Goal: Task Accomplishment & Management: Manage account settings

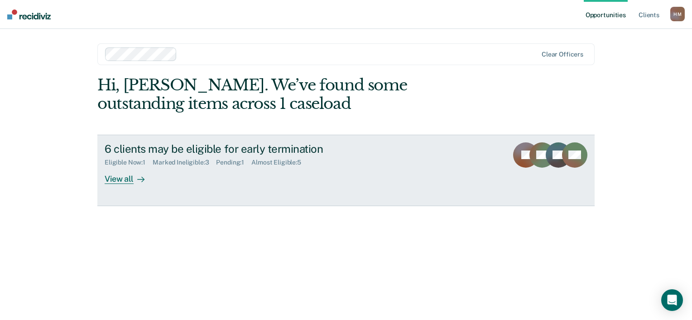
click at [129, 181] on div "View all" at bounding box center [130, 176] width 51 height 18
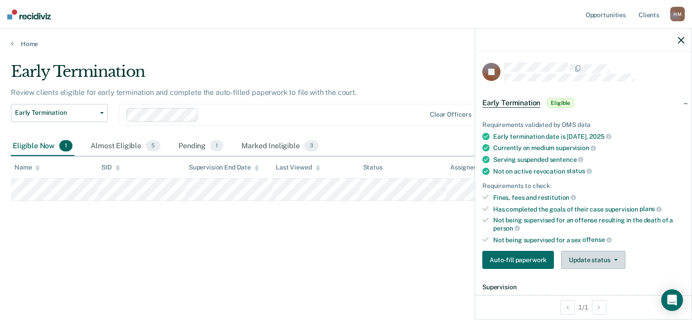
click at [597, 263] on button "Update status" at bounding box center [593, 260] width 64 height 18
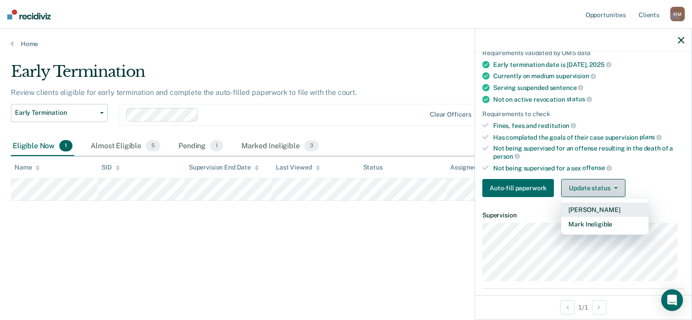
scroll to position [72, 0]
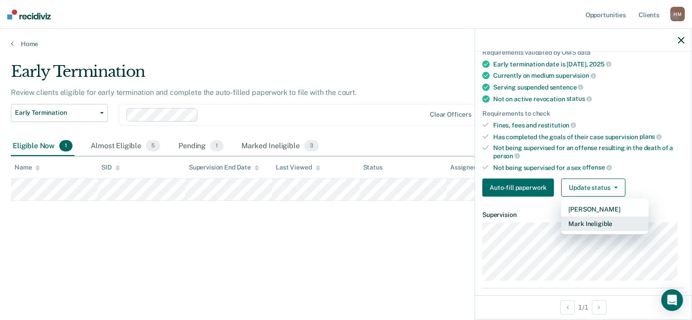
click at [573, 221] on button "Mark Ineligible" at bounding box center [604, 224] width 87 height 14
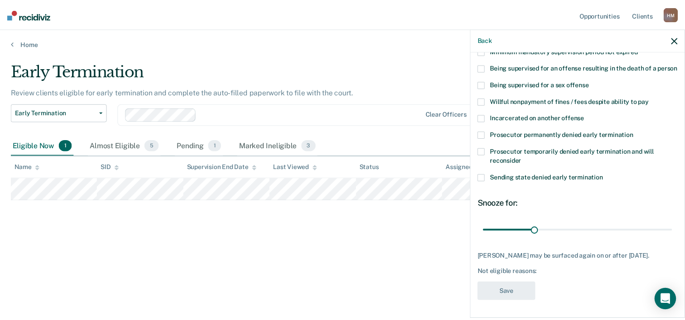
scroll to position [138, 0]
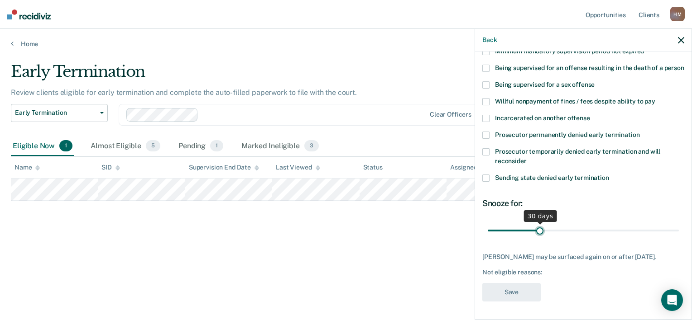
click at [536, 223] on input "range" at bounding box center [582, 231] width 191 height 16
click at [485, 148] on span at bounding box center [485, 151] width 7 height 7
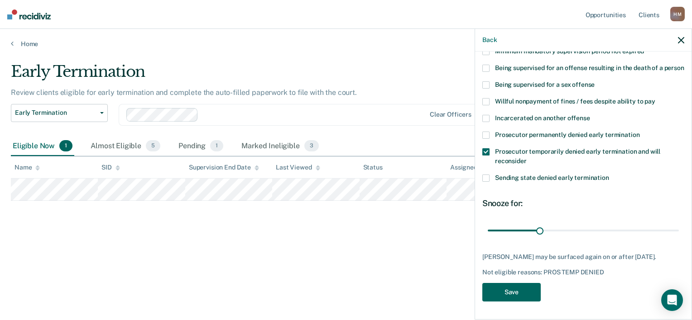
click at [521, 297] on button "Save" at bounding box center [511, 292] width 58 height 19
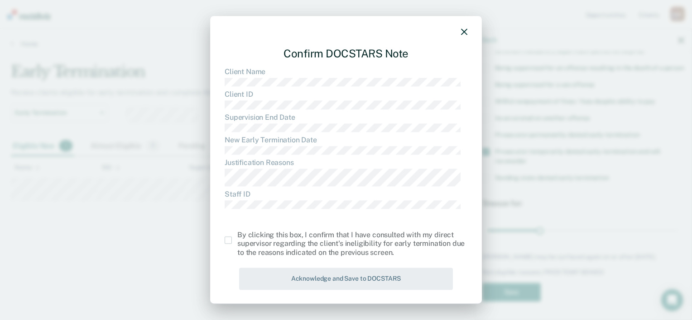
click at [229, 241] on span at bounding box center [227, 240] width 7 height 7
click at [237, 237] on input "checkbox" at bounding box center [237, 237] width 0 height 0
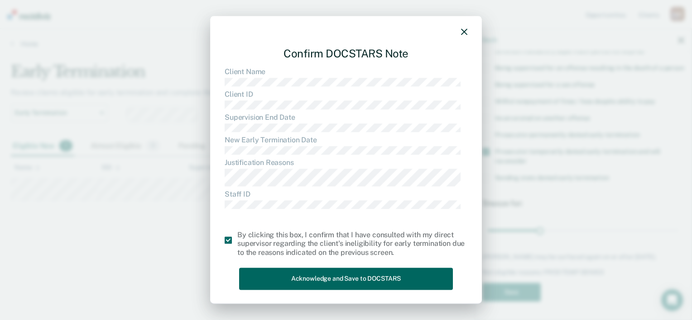
click at [289, 277] on button "Acknowledge and Save to DOCSTARS" at bounding box center [346, 279] width 214 height 22
